Goal: Transaction & Acquisition: Book appointment/travel/reservation

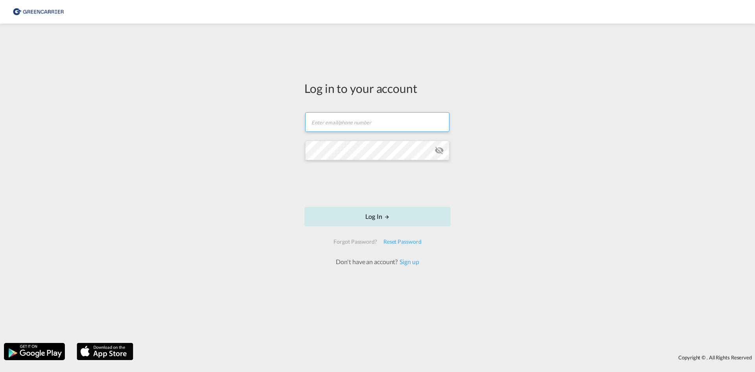
type input "ocean.nordic@atlanticif.com"
click at [367, 221] on button "Log In" at bounding box center [377, 216] width 146 height 20
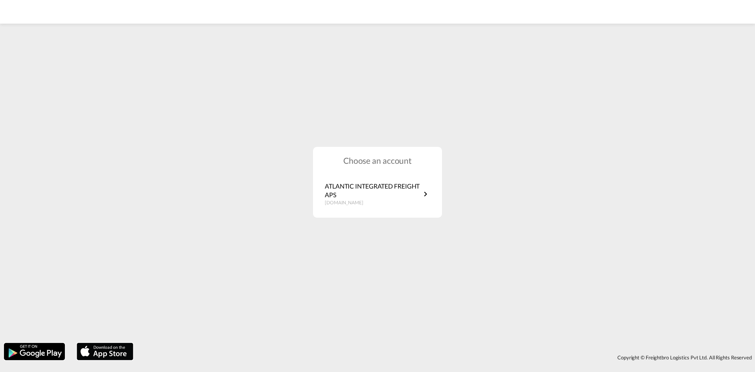
click at [624, 263] on div "Choose an account ATLANTIC INTEGRATED FREIGHT APS dk.portal.greencarrier.com" at bounding box center [377, 182] width 755 height 313
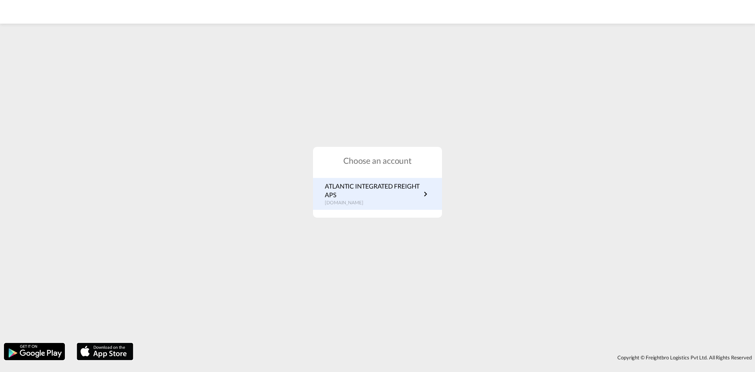
click at [414, 188] on p "ATLANTIC INTEGRATED FREIGHT APS" at bounding box center [373, 191] width 96 height 18
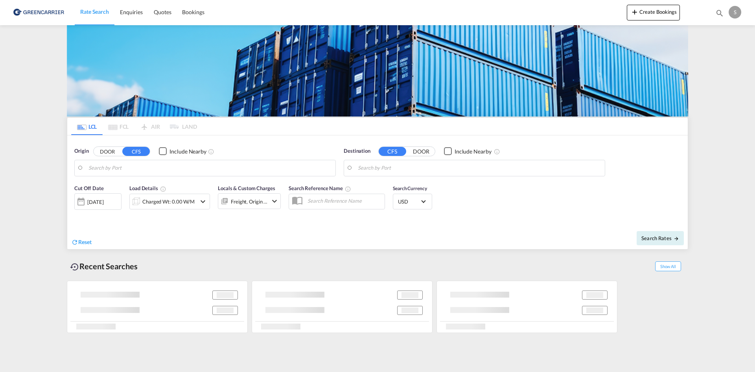
type input "[GEOGRAPHIC_DATA], [GEOGRAPHIC_DATA]"
type input "Busan, KRPUS"
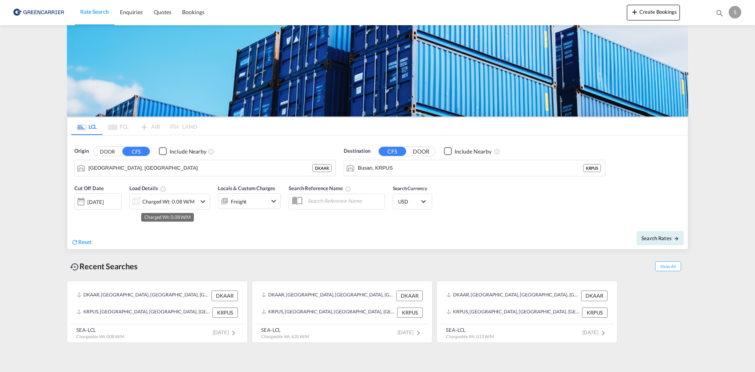
click at [149, 203] on div "Charged Wt: 0.08 W/M" at bounding box center [168, 201] width 52 height 11
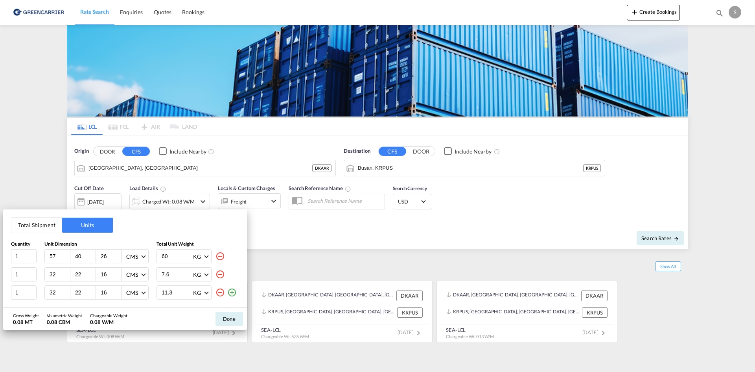
click at [223, 255] on md-icon "icon-minus-circle-outline" at bounding box center [219, 255] width 9 height 9
type input "32"
type input "22"
type input "16"
type input "7.6"
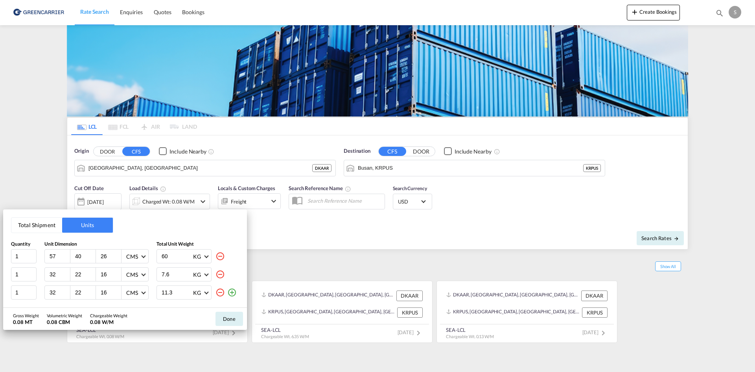
type input "11.3"
click at [223, 255] on md-icon "icon-minus-circle-outline" at bounding box center [219, 255] width 9 height 9
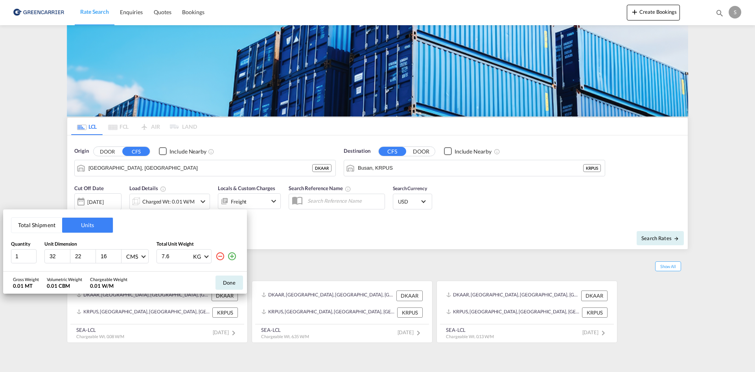
type input "11.3"
click at [223, 255] on md-icon "icon-minus-circle-outline" at bounding box center [219, 255] width 9 height 9
click at [230, 254] on md-icon "icon-plus-circle-outline" at bounding box center [231, 255] width 9 height 9
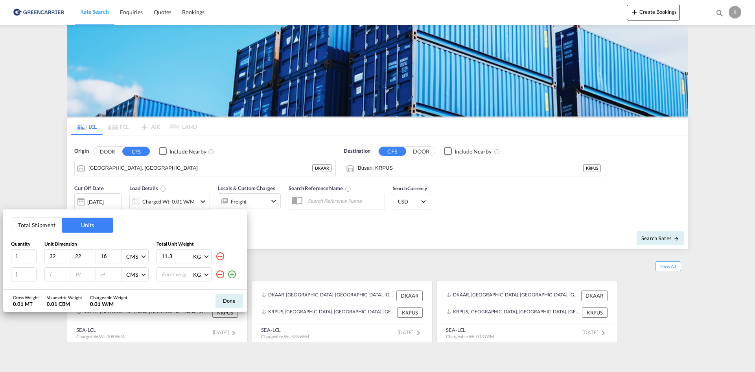
click at [230, 254] on div "11.3 KG KG LB" at bounding box center [198, 256] width 83 height 14
click at [236, 273] on md-icon "icon-plus-circle-outline" at bounding box center [231, 273] width 9 height 9
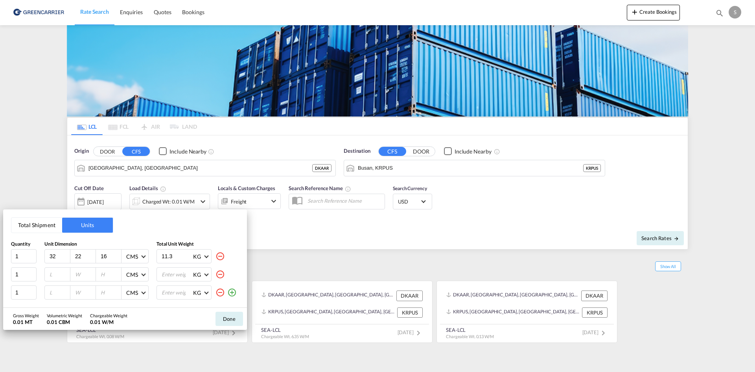
click at [233, 285] on div at bounding box center [225, 292] width 21 height 14
click at [232, 291] on md-icon "icon-plus-circle-outline" at bounding box center [231, 291] width 9 height 9
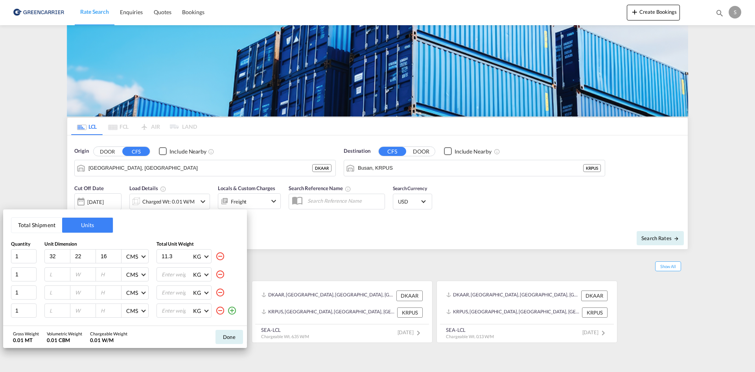
click at [230, 308] on md-icon "icon-plus-circle-outline" at bounding box center [231, 310] width 9 height 9
click at [232, 319] on div "KG KG LB" at bounding box center [198, 312] width 83 height 14
click at [228, 311] on md-icon "icon-plus-circle-outline" at bounding box center [231, 311] width 9 height 9
click at [59, 255] on input "32" at bounding box center [59, 255] width 21 height 7
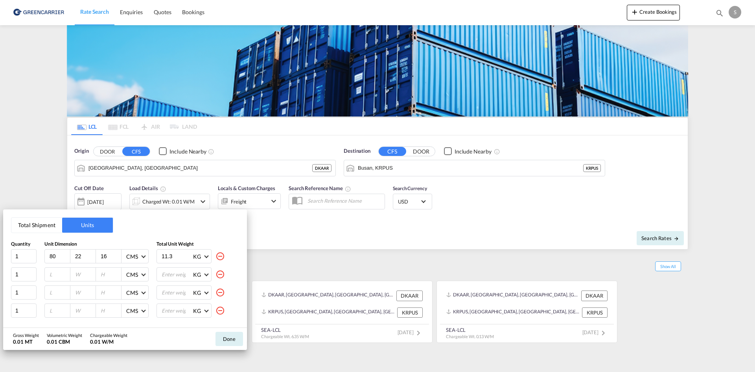
type input "80"
type input "57"
type input "55"
type input "29"
type input "120"
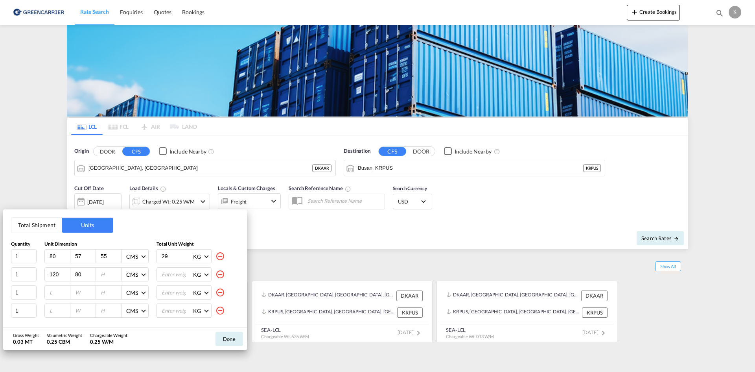
type input "80"
type input "40"
type input "207"
type input "120"
type input "80"
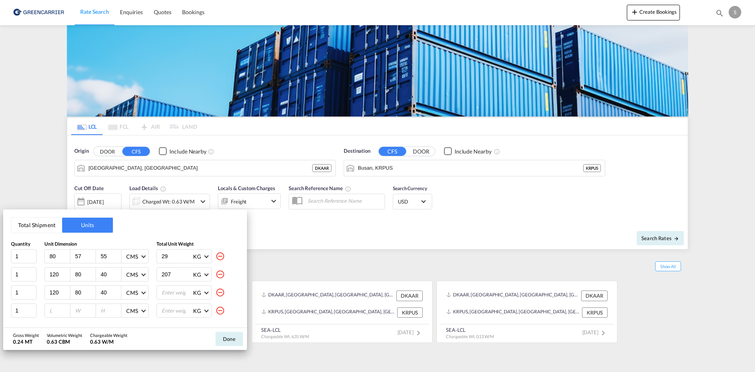
type input "40"
type input "208"
type input "57"
type input "40"
type input "28"
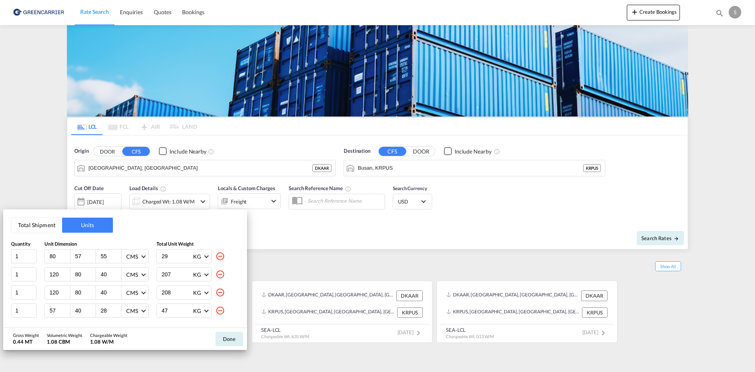
type input "47"
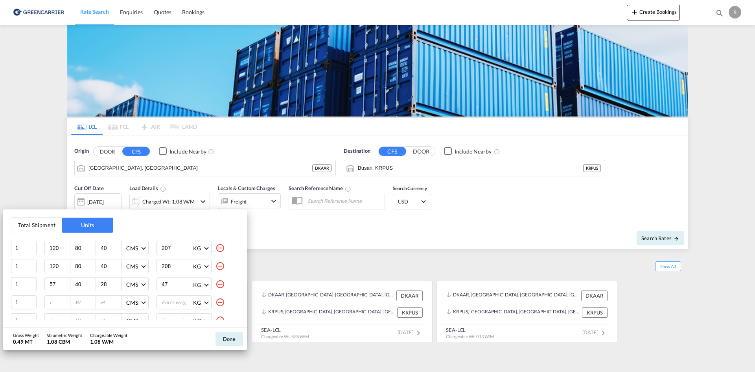
scroll to position [52, 0]
click at [49, 277] on input "number" at bounding box center [59, 276] width 21 height 7
type input "120"
type input "80"
type input "38"
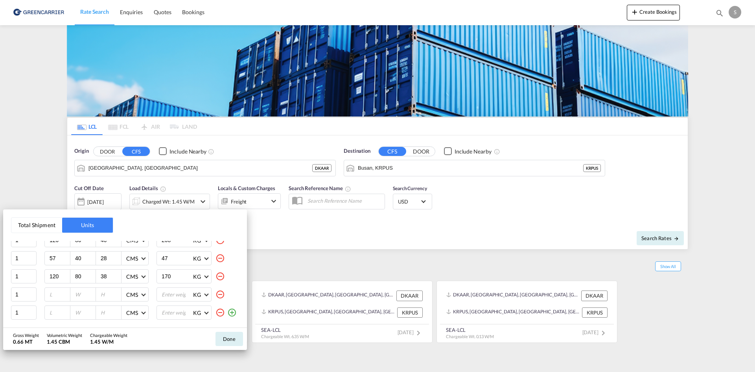
type input "170"
click at [51, 296] on input "number" at bounding box center [59, 294] width 21 height 7
type input "32"
type input "22"
type input "16"
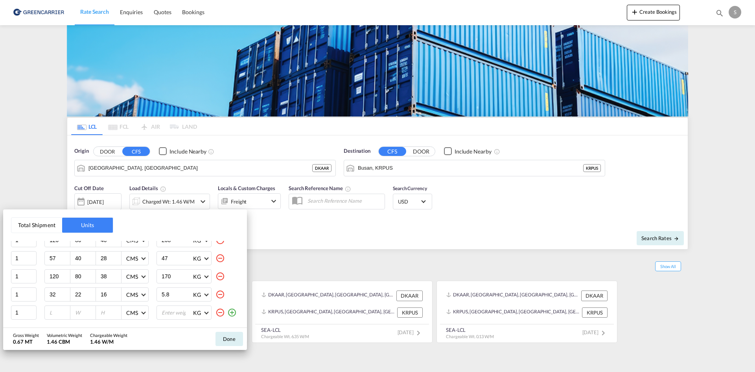
type input "5.8"
click at [215, 313] on md-icon "icon-minus-circle-outline" at bounding box center [219, 312] width 9 height 9
click at [230, 337] on button "Done" at bounding box center [229, 338] width 28 height 14
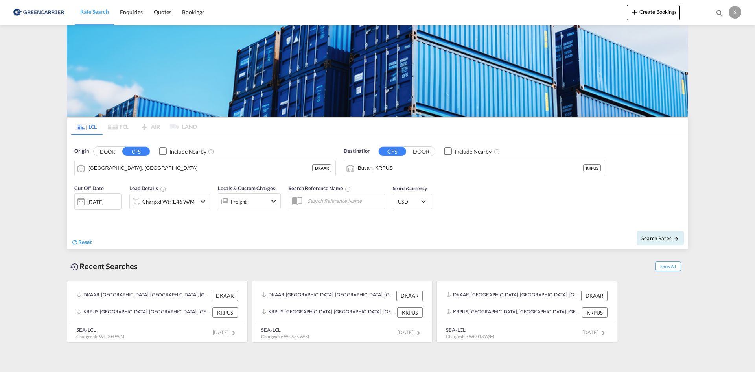
click at [295, 248] on div "Reset Search Rates" at bounding box center [377, 236] width 621 height 26
click at [320, 200] on input "text" at bounding box center [344, 201] width 81 height 12
click at [313, 199] on input "text" at bounding box center [344, 201] width 81 height 12
paste input "OADO251599"
type input "OADO251599 CHA"
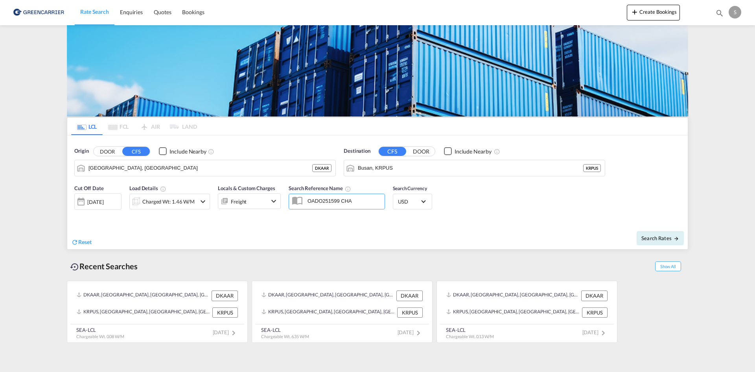
click at [502, 242] on div "Search Rates" at bounding box center [533, 238] width 308 height 22
click at [654, 236] on span "Search Rates" at bounding box center [660, 238] width 38 height 6
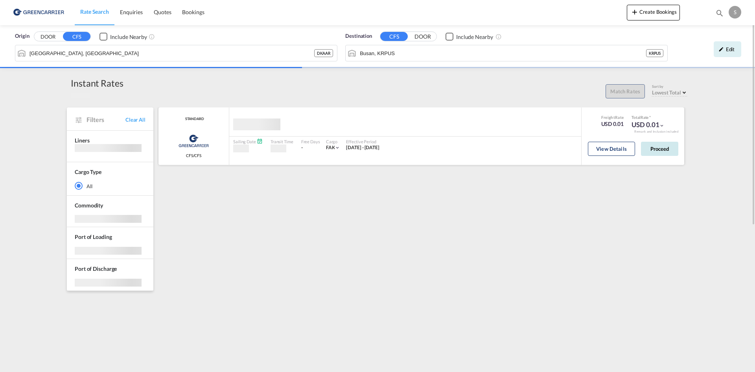
click at [661, 145] on button "Proceed" at bounding box center [659, 149] width 37 height 14
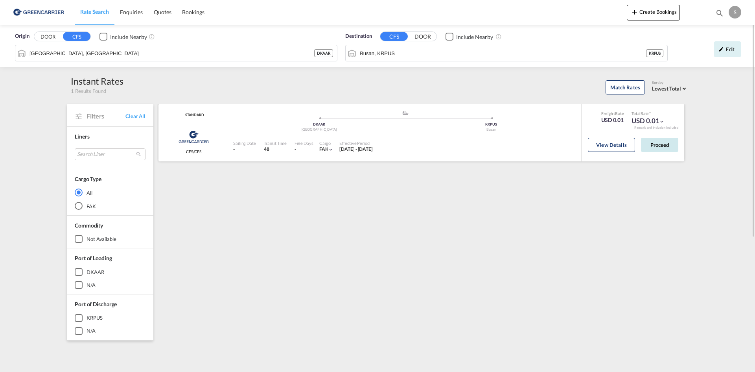
click at [661, 142] on button "Proceed" at bounding box center [659, 145] width 37 height 14
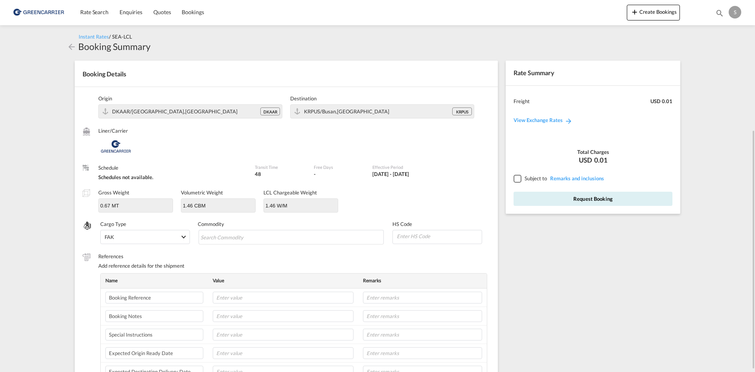
scroll to position [79, 0]
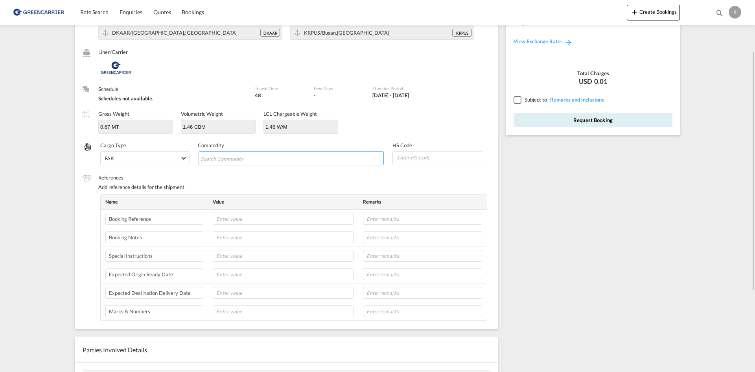
click at [238, 162] on input "Search Commodity" at bounding box center [237, 158] width 72 height 13
click at [262, 151] on md-chips-wrap "Chips container with autocompletion. Enter the text area, type text to search, …" at bounding box center [292, 158] width 186 height 14
paste input "VALVES, F. HYDRAULIC POWER TRANSMISSION"
type input "VALVES, F. HYDRAULIC POWER TRANSMISSION"
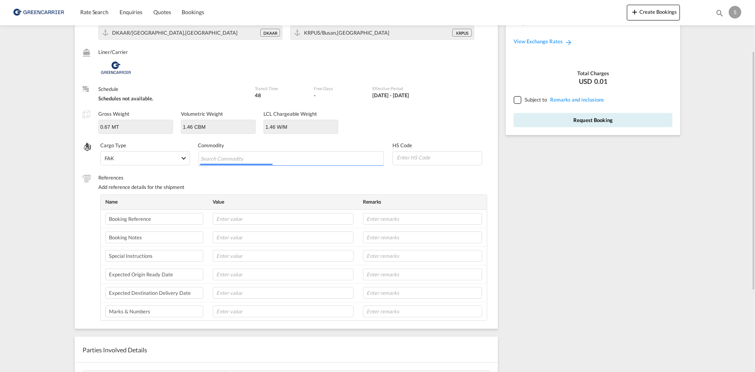
click at [235, 211] on table "Name Value Remarks Booking Reference Booking Notes Special Instructions Expecte…" at bounding box center [294, 257] width 386 height 125
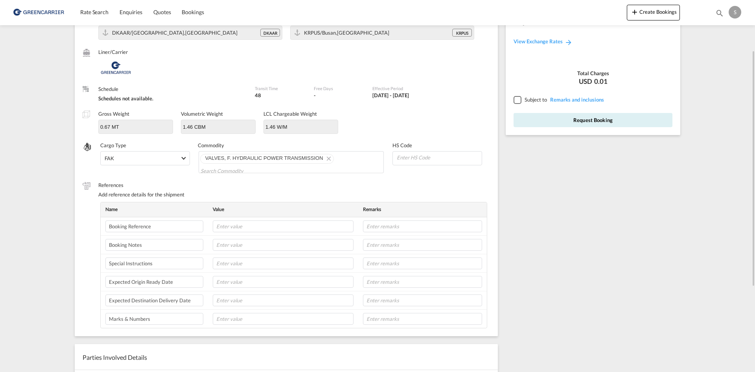
click at [240, 218] on td at bounding box center [283, 226] width 150 height 18
click at [241, 224] on input "text" at bounding box center [283, 226] width 141 height 12
click at [258, 222] on input "text" at bounding box center [283, 226] width 141 height 12
paste input "OADO251599"
type input "OADO251599 CHA"
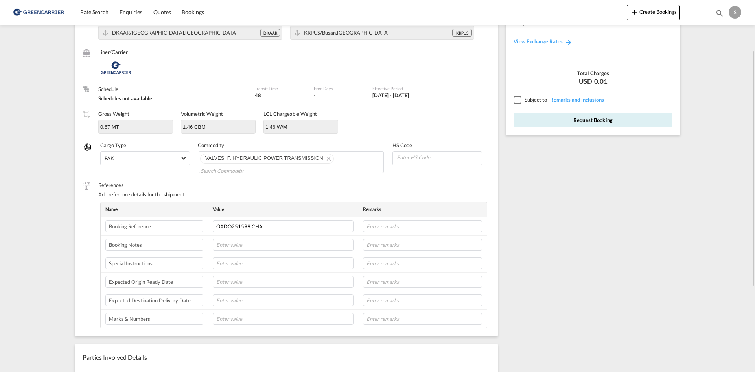
click at [239, 270] on td at bounding box center [283, 263] width 150 height 18
click at [242, 264] on input "text" at bounding box center [283, 263] width 141 height 12
paste input "MSC DARIA"
type input "SHIPPER DELIVERY / PLEASE BOOK A SPACE OF MSC DARIA :)"
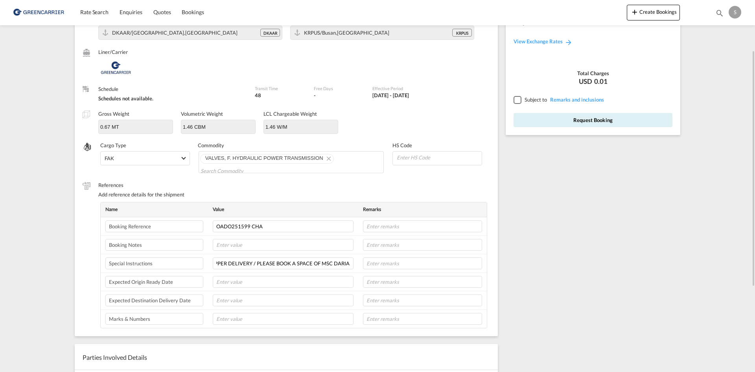
click at [520, 99] on div at bounding box center [517, 99] width 7 height 7
click at [534, 118] on button "Request Booking" at bounding box center [593, 120] width 159 height 14
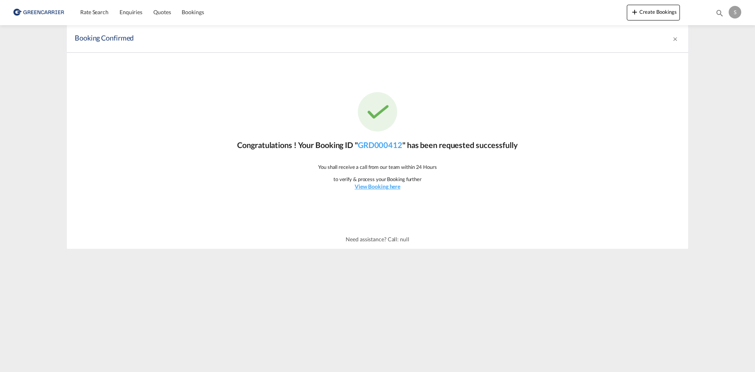
click at [470, 268] on md-content "Rate Search Enquiries Quotes Bookings Create Bookings Bookings Quotes Enquiries…" at bounding box center [377, 186] width 755 height 372
